Goal: Find specific page/section: Find specific page/section

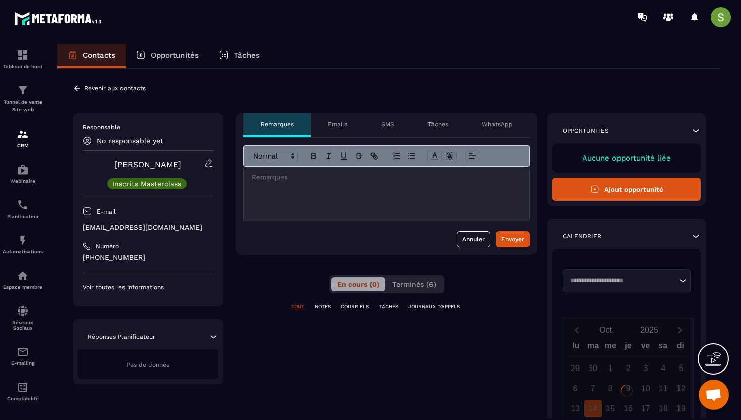
click at [133, 230] on p "[EMAIL_ADDRESS][DOMAIN_NAME]" at bounding box center [148, 227] width 131 height 10
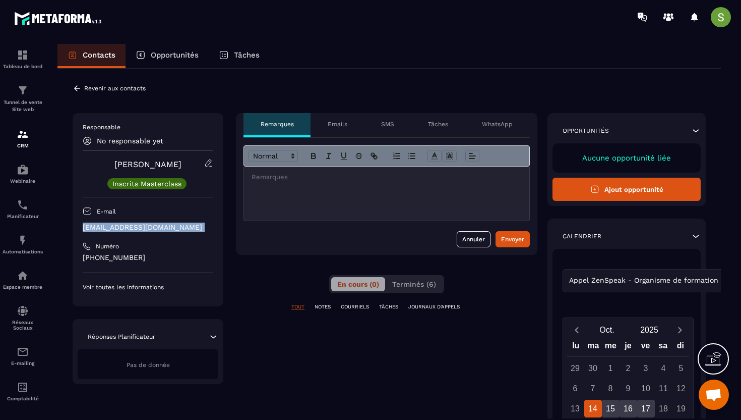
copy div "[EMAIL_ADDRESS][DOMAIN_NAME]"
click at [71, 90] on div "**********" at bounding box center [389, 339] width 664 height 540
click at [78, 86] on icon at bounding box center [77, 88] width 9 height 9
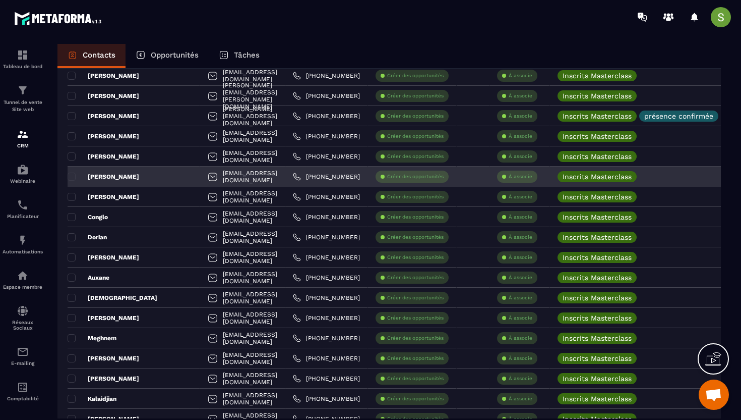
scroll to position [867, 0]
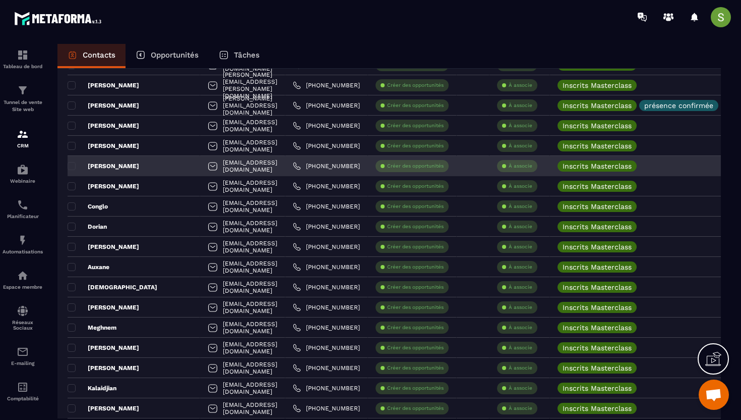
click at [119, 168] on div "[PERSON_NAME]" at bounding box center [134, 166] width 133 height 20
